Goal: Find contact information: Find contact information

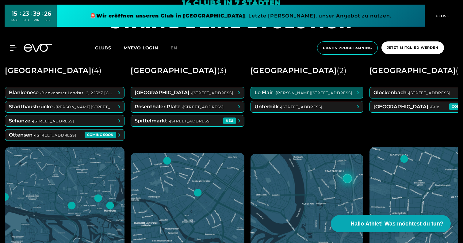
scroll to position [0, 0]
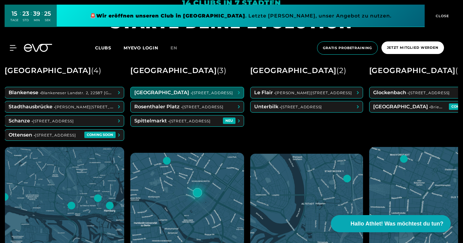
click at [219, 94] on span at bounding box center [187, 92] width 113 height 11
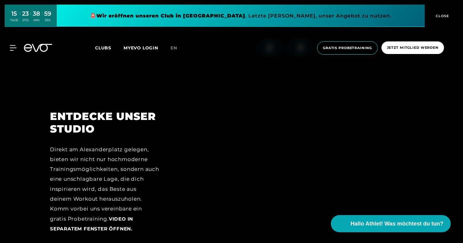
scroll to position [747, 0]
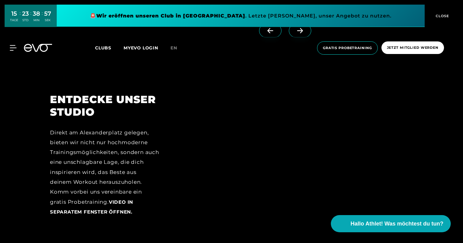
click at [6, 52] on div "MyEVO Login Über EVO Mitgliedschaften Probetraining TAGESPASS EVO Studios [GEOG…" at bounding box center [231, 48] width 461 height 23
click at [11, 50] on icon at bounding box center [14, 47] width 9 height 5
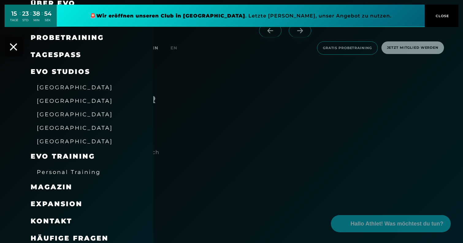
scroll to position [52, 0]
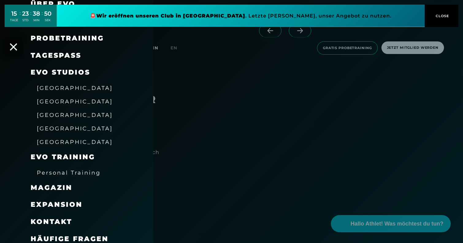
click at [47, 222] on span "Kontakt" at bounding box center [51, 222] width 41 height 8
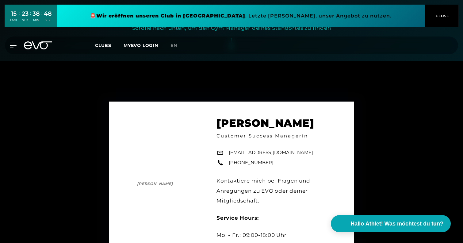
scroll to position [183, 0]
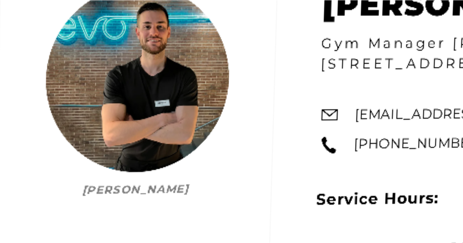
scroll to position [1620, 0]
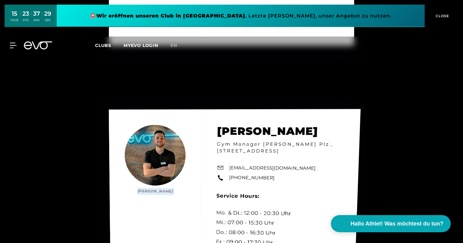
drag, startPoint x: 218, startPoint y: 130, endPoint x: 301, endPoint y: 132, distance: 83.8
click at [301, 132] on div "Nicolas Köhler Nicolas Köhler Gym Manager EVO Rosenthaler Plz., Torstr 125, 101…" at bounding box center [235, 202] width 252 height 186
drag, startPoint x: 221, startPoint y: 132, endPoint x: 307, endPoint y: 131, distance: 86.8
click at [307, 131] on div "Nicolas Köhler Nicolas Köhler Gym Manager EVO Rosenthaler Plz., Torstr 125, 101…" at bounding box center [235, 202] width 252 height 186
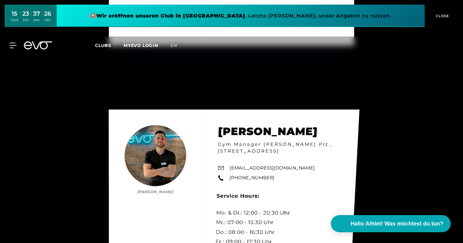
drag, startPoint x: 321, startPoint y: 130, endPoint x: 238, endPoint y: 130, distance: 82.9
click at [238, 130] on div "Nicolas Köhler Nicolas Köhler Gym Manager EVO Rosenthaler Plz., Torstr 125, 101…" at bounding box center [234, 201] width 251 height 182
